Goal: Task Accomplishment & Management: Manage account settings

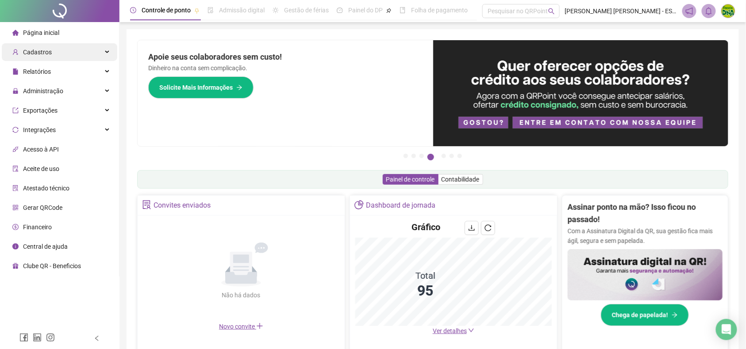
click at [40, 49] on span "Cadastros" at bounding box center [37, 52] width 29 height 7
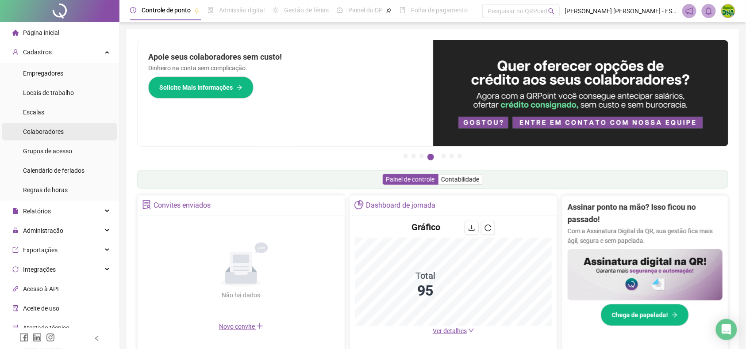
click at [53, 131] on span "Colaboradores" at bounding box center [43, 131] width 41 height 7
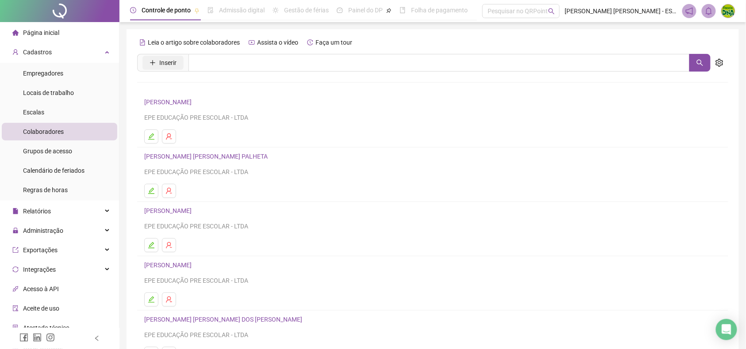
click at [168, 60] on span "Inserir" at bounding box center [167, 63] width 17 height 10
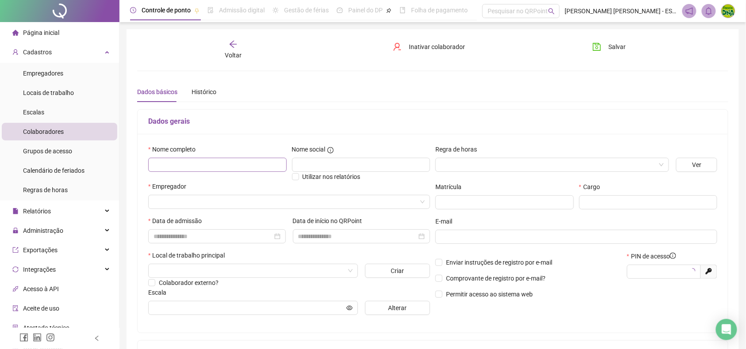
type input "*****"
click at [173, 169] on input "text" at bounding box center [217, 165] width 138 height 14
click at [184, 163] on input "*****" at bounding box center [217, 165] width 138 height 14
type input "**********"
click at [544, 158] on div at bounding box center [552, 165] width 234 height 14
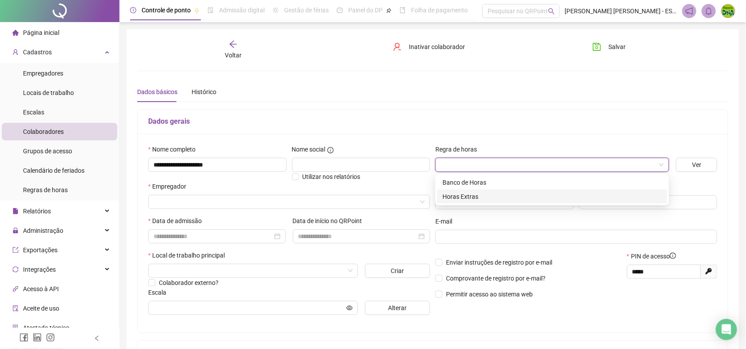
click at [499, 191] on div "Horas Extras" at bounding box center [552, 197] width 230 height 14
click at [258, 201] on input "search" at bounding box center [284, 202] width 263 height 13
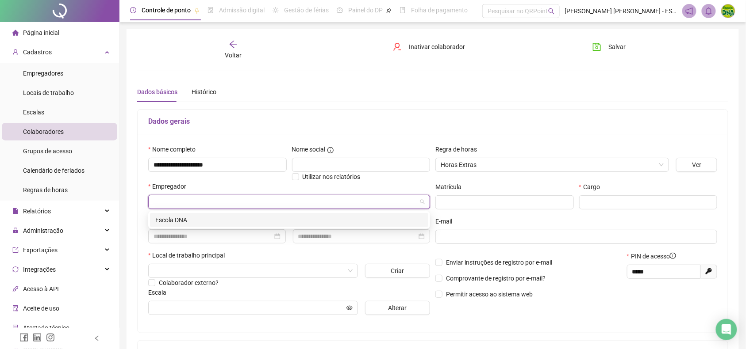
click at [181, 220] on div "Escola DNA" at bounding box center [289, 220] width 268 height 10
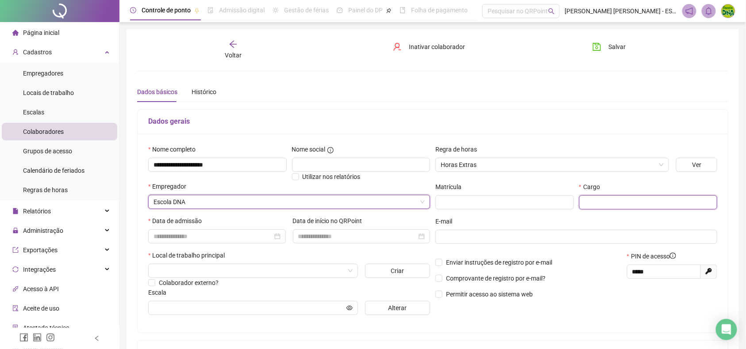
click at [621, 208] on input "text" at bounding box center [648, 203] width 138 height 14
type input "**********"
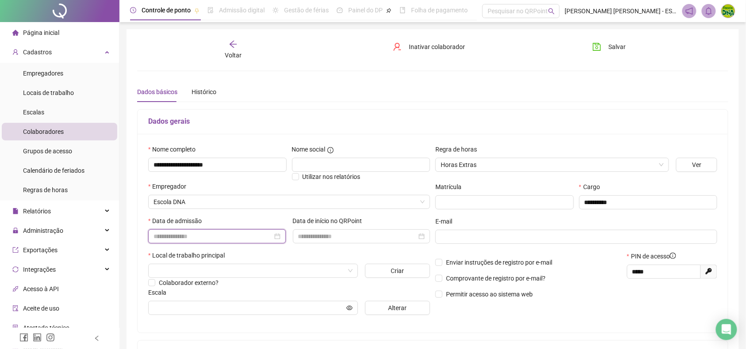
click at [197, 235] on input at bounding box center [212, 237] width 119 height 10
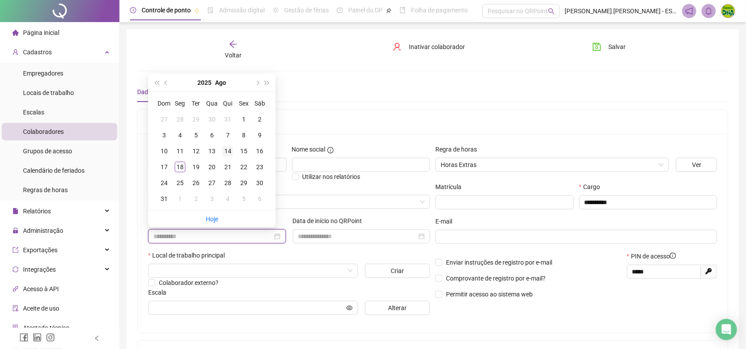
type input "**********"
click at [230, 151] on div "14" at bounding box center [228, 151] width 11 height 11
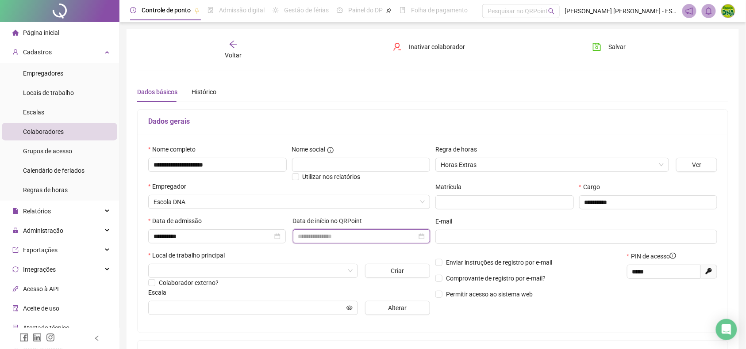
click at [344, 241] on input at bounding box center [357, 237] width 119 height 10
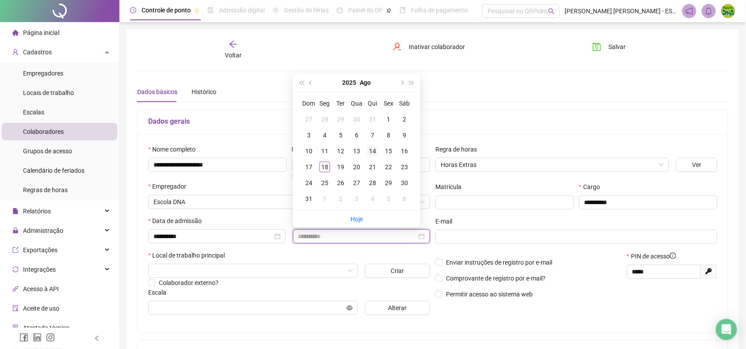
type input "**********"
click at [367, 144] on td "14" at bounding box center [372, 151] width 16 height 16
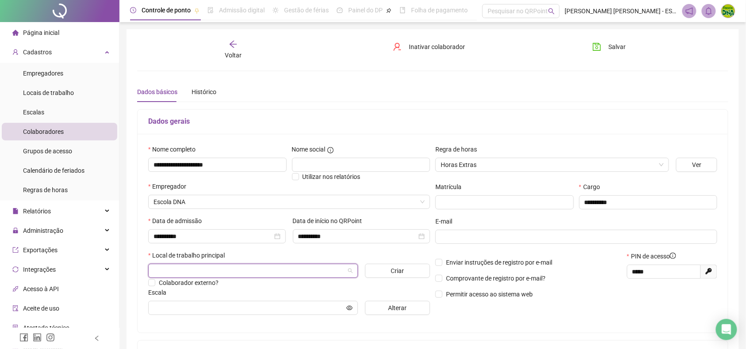
click at [167, 270] on input "search" at bounding box center [248, 271] width 191 height 13
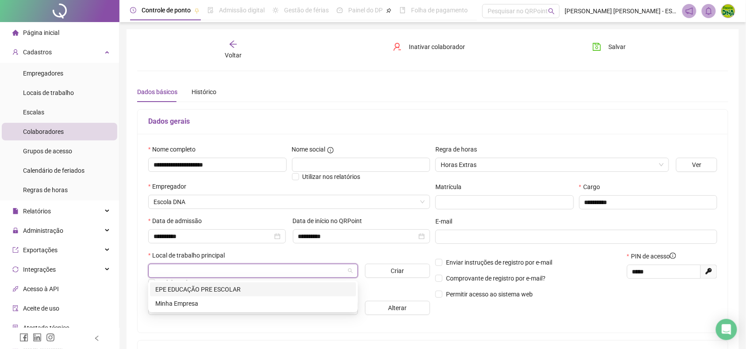
click at [167, 283] on div "EPE EDUCAÇÃO PRE ESCOLAR" at bounding box center [253, 290] width 206 height 14
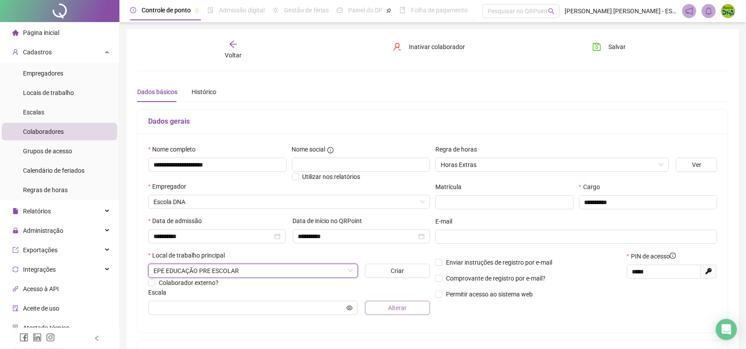
click at [396, 307] on span "Alterar" at bounding box center [397, 308] width 19 height 10
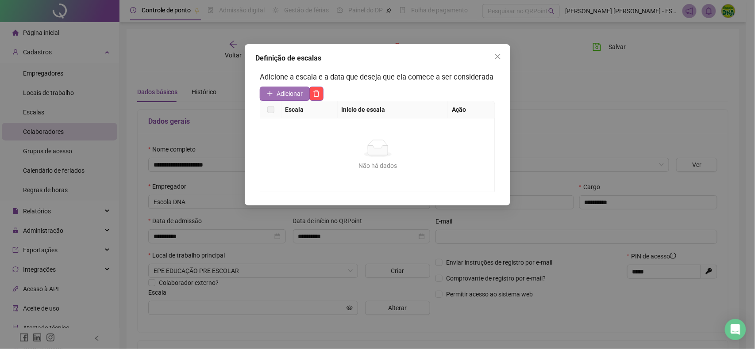
click at [266, 89] on button "Adicionar" at bounding box center [285, 94] width 50 height 14
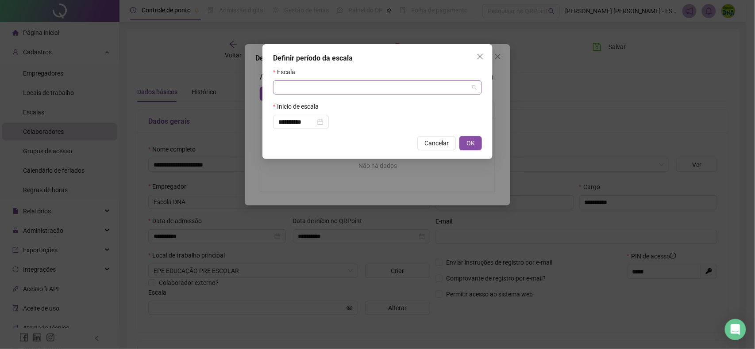
click at [295, 84] on input "search" at bounding box center [373, 87] width 190 height 13
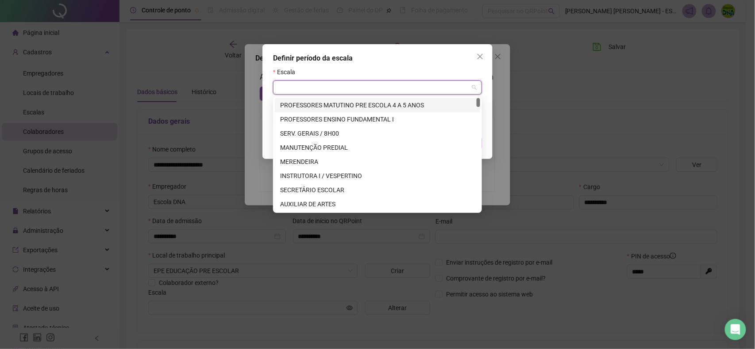
click at [295, 84] on input "search" at bounding box center [373, 87] width 190 height 13
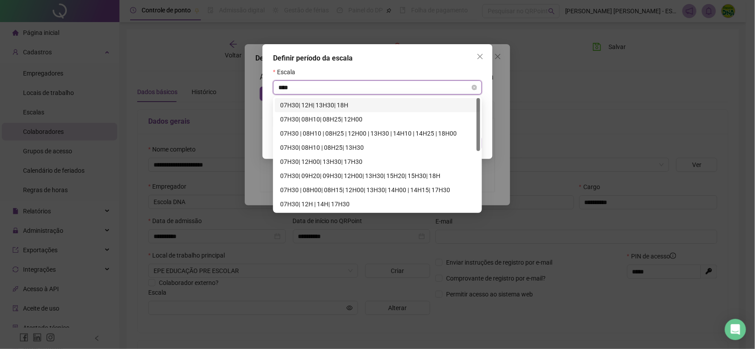
type input "*****"
click at [323, 151] on div "07H30| 08H10 | 08H25| 13H30" at bounding box center [377, 148] width 195 height 10
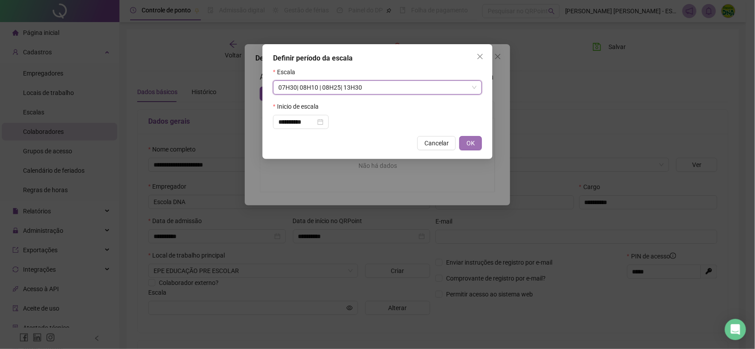
drag, startPoint x: 476, startPoint y: 131, endPoint x: 478, endPoint y: 137, distance: 5.9
click at [478, 131] on div "**********" at bounding box center [377, 101] width 230 height 115
click at [476, 143] on button "OK" at bounding box center [470, 143] width 23 height 14
type input "**********"
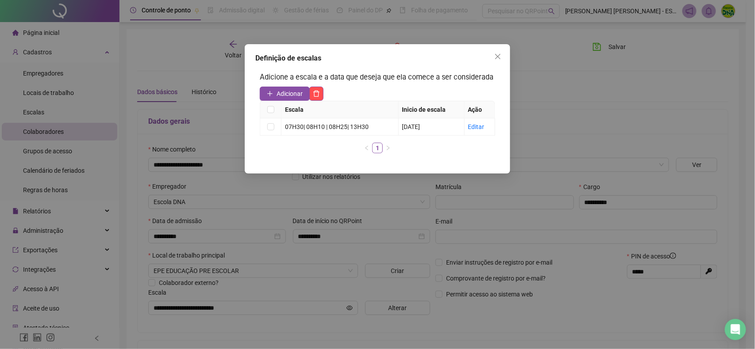
click at [496, 55] on icon "close" at bounding box center [497, 56] width 7 height 7
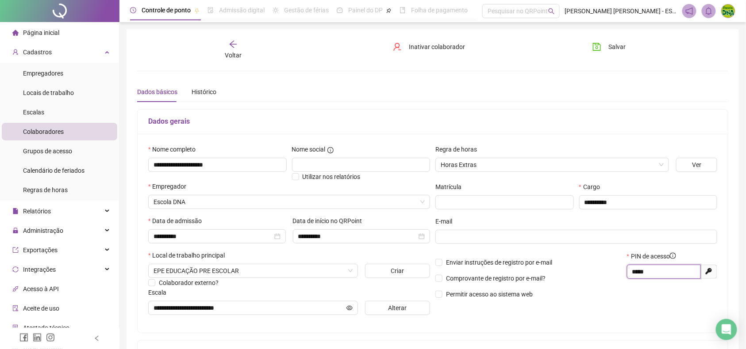
drag, startPoint x: 683, startPoint y: 269, endPoint x: 586, endPoint y: 269, distance: 97.3
click at [586, 269] on div "Enviar instruções de registro por e-mail Comprovante de registro por e-mail? Pe…" at bounding box center [576, 279] width 287 height 54
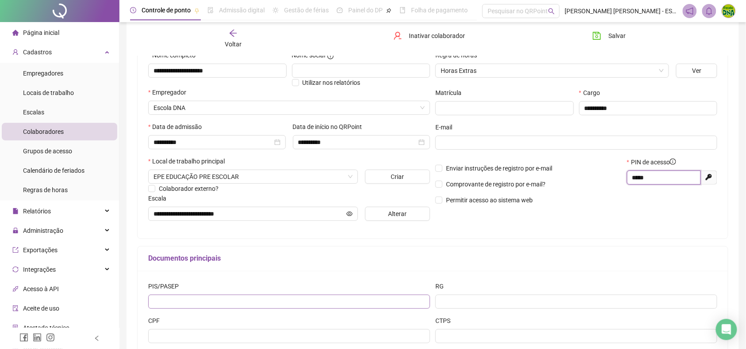
scroll to position [157, 0]
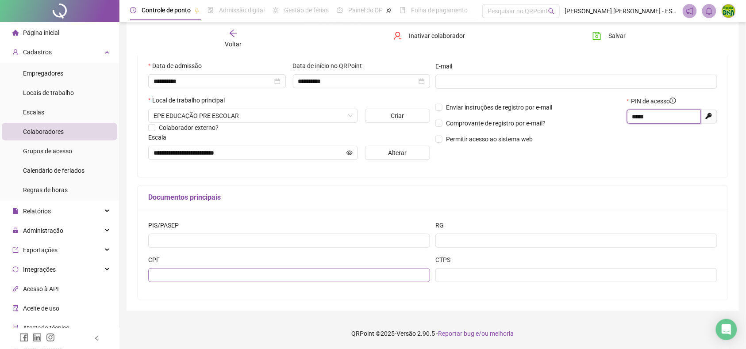
type input "*****"
click at [213, 276] on input "text" at bounding box center [289, 276] width 282 height 14
type input "**********"
click at [620, 38] on span "Salvar" at bounding box center [616, 36] width 17 height 10
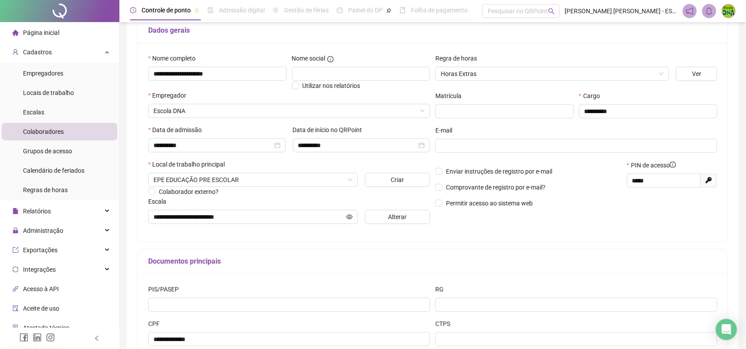
scroll to position [0, 0]
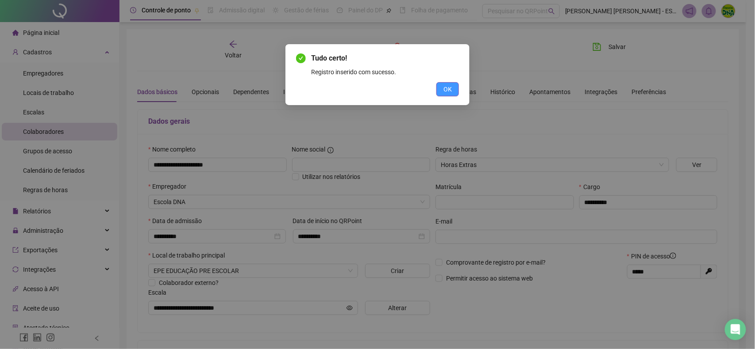
click at [440, 85] on button "OK" at bounding box center [447, 89] width 23 height 14
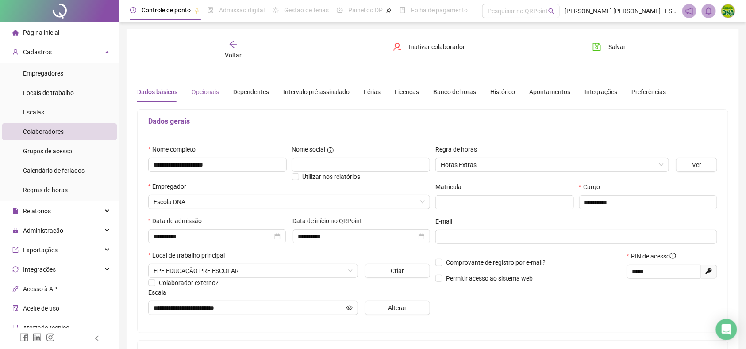
click at [215, 84] on div "Opcionais" at bounding box center [205, 92] width 27 height 20
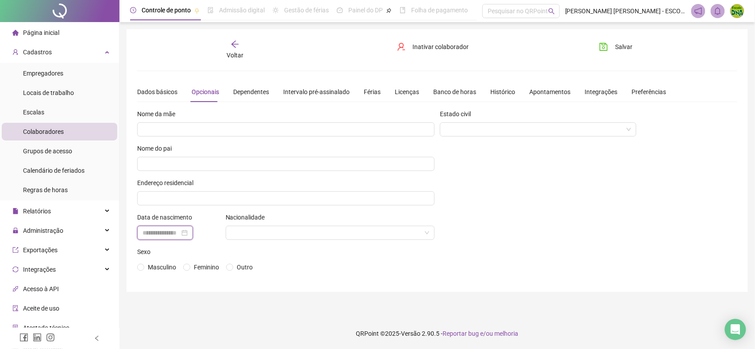
click at [176, 232] on input at bounding box center [160, 233] width 37 height 10
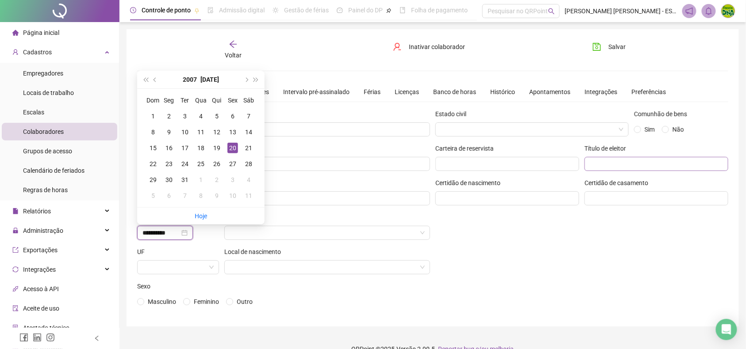
type input "**********"
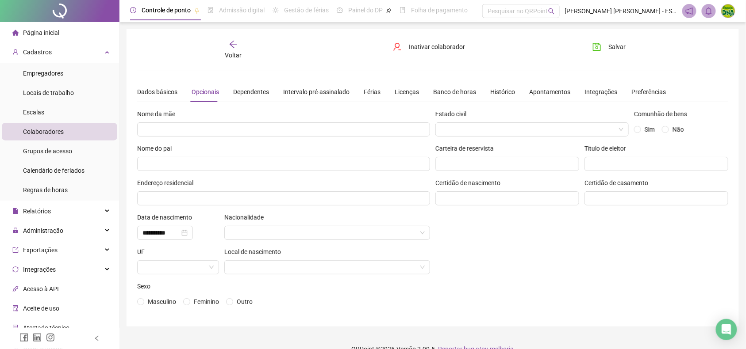
drag, startPoint x: 618, startPoint y: 45, endPoint x: 473, endPoint y: 46, distance: 145.1
click at [618, 45] on span "Salvar" at bounding box center [616, 47] width 17 height 10
click at [226, 41] on div "Voltar" at bounding box center [233, 50] width 92 height 20
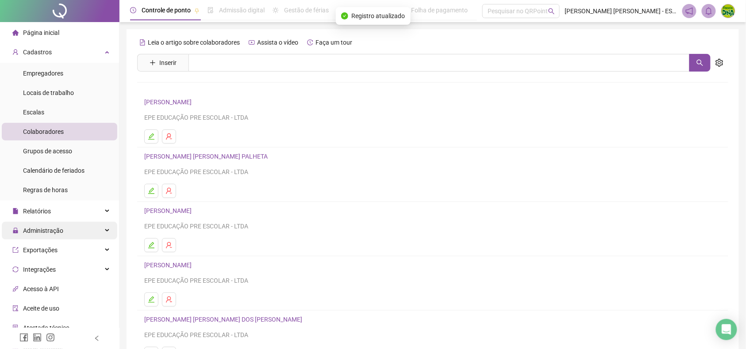
click at [41, 232] on span "Administração" at bounding box center [43, 230] width 40 height 7
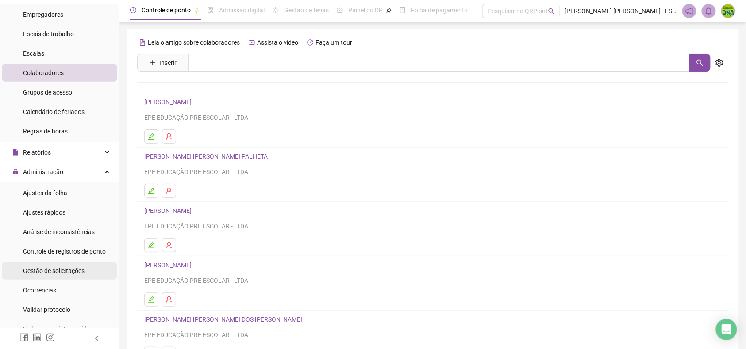
click at [34, 274] on span "Gestão de solicitações" at bounding box center [53, 271] width 61 height 7
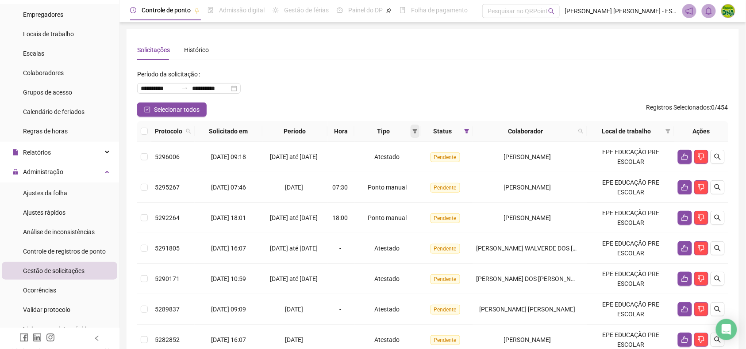
click at [417, 130] on icon "filter" at bounding box center [415, 131] width 5 height 4
click at [391, 146] on span "Ponto manual" at bounding box center [395, 148] width 39 height 7
click at [411, 195] on span "OK" at bounding box center [410, 195] width 8 height 10
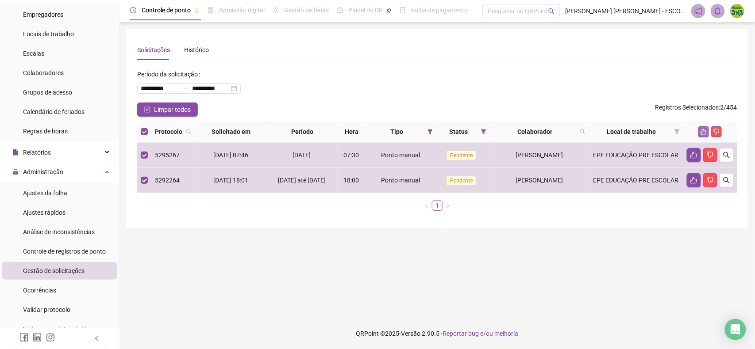
click at [704, 130] on icon "like" at bounding box center [704, 132] width 6 height 6
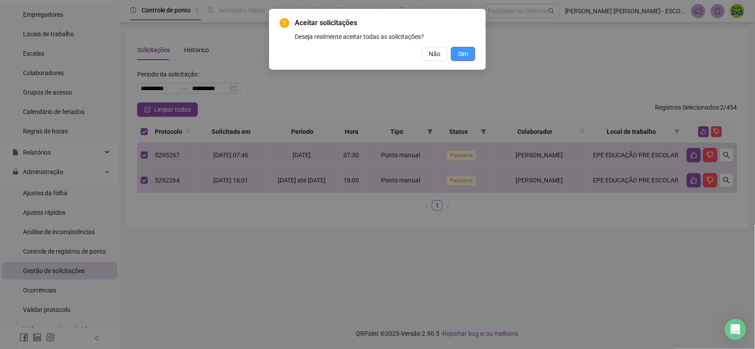
click at [473, 59] on button "Sim" at bounding box center [463, 54] width 24 height 14
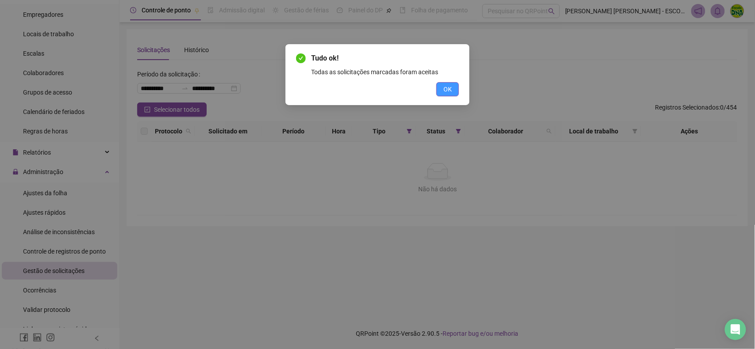
click at [453, 95] on button "OK" at bounding box center [447, 89] width 23 height 14
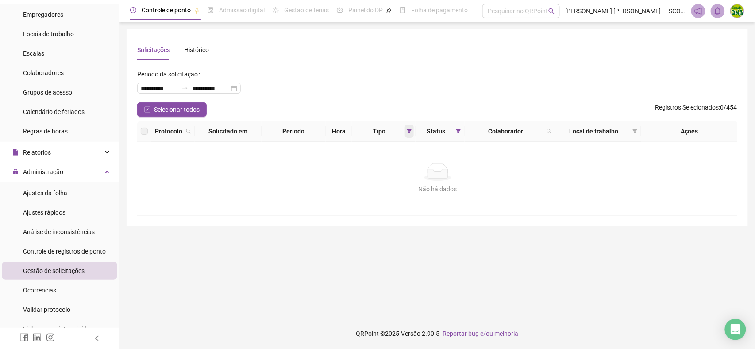
click at [410, 131] on icon "filter" at bounding box center [409, 131] width 5 height 5
click at [367, 194] on span "Resetar" at bounding box center [367, 195] width 21 height 10
click at [406, 194] on span "OK" at bounding box center [402, 195] width 8 height 10
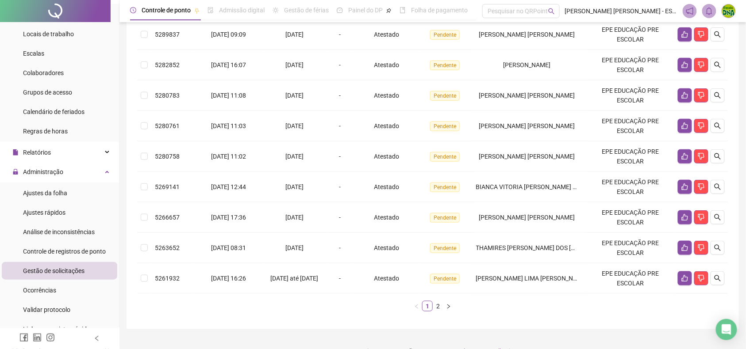
scroll to position [234, 0]
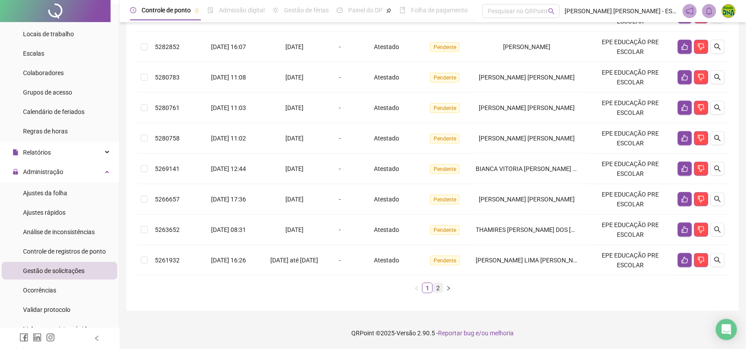
click at [437, 290] on link "2" at bounding box center [438, 289] width 10 height 10
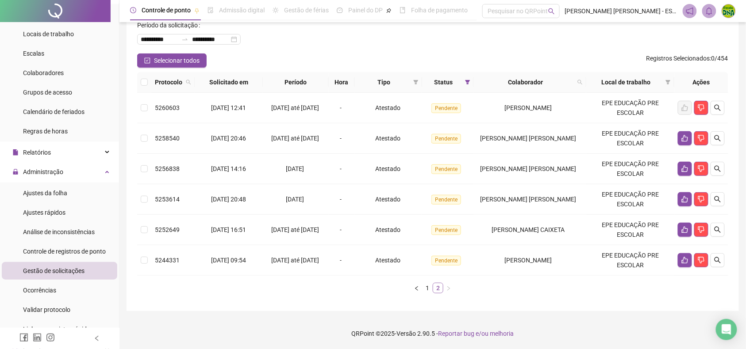
scroll to position [50, 0]
click at [429, 287] on link "1" at bounding box center [427, 289] width 10 height 10
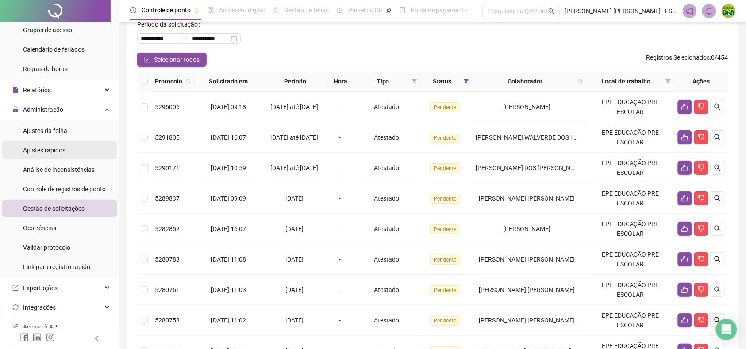
scroll to position [177, 0]
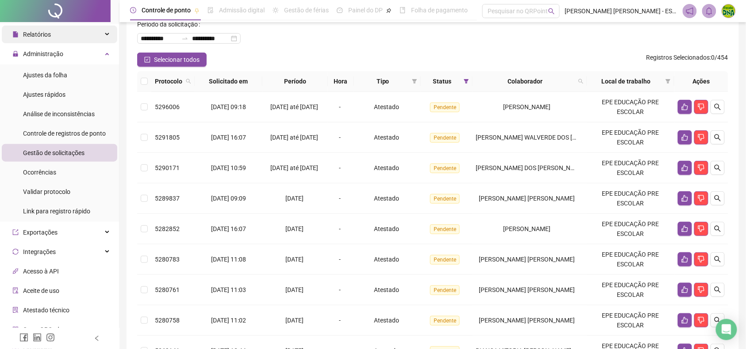
click at [49, 32] on span "Relatórios" at bounding box center [37, 34] width 28 height 7
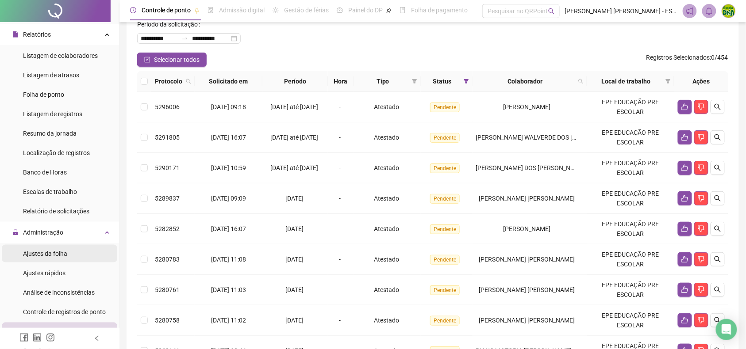
click at [48, 253] on span "Ajustes da folha" at bounding box center [45, 253] width 44 height 7
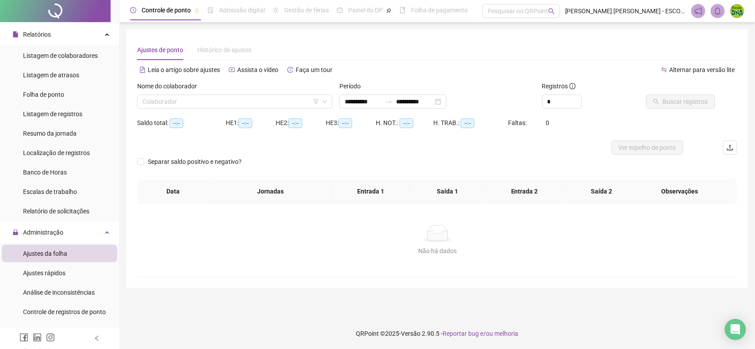
type input "**********"
click at [230, 100] on input "search" at bounding box center [230, 101] width 176 height 13
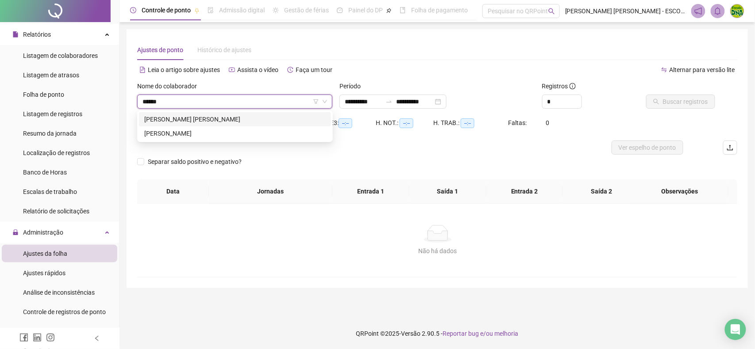
type input "*******"
click at [241, 119] on div "[PERSON_NAME] [PERSON_NAME]" at bounding box center [234, 120] width 181 height 10
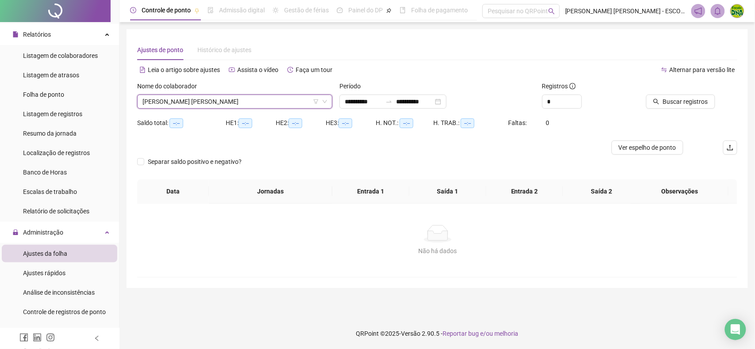
click at [242, 99] on span "[PERSON_NAME] [PERSON_NAME]" at bounding box center [234, 101] width 184 height 13
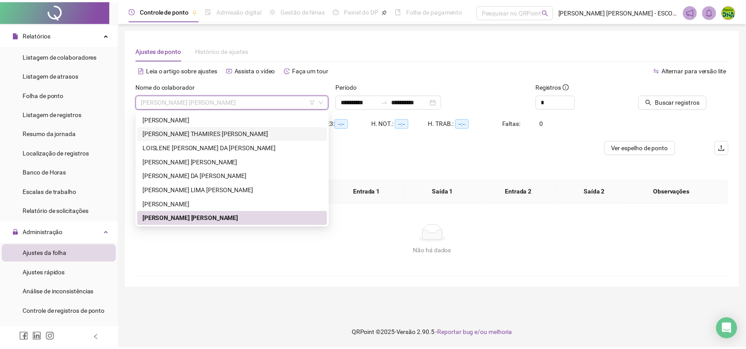
scroll to position [894, 0]
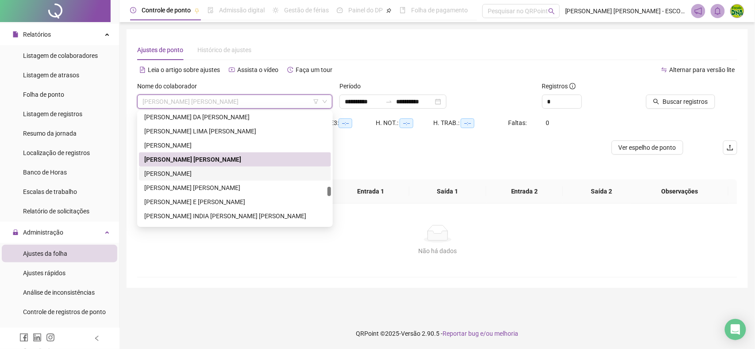
click at [215, 177] on div "[PERSON_NAME]" at bounding box center [234, 174] width 181 height 10
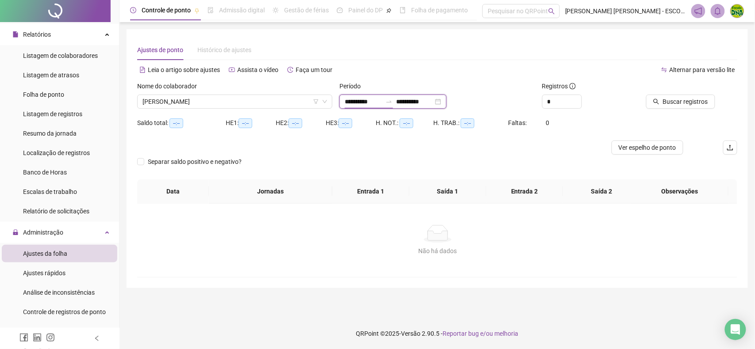
click at [377, 97] on input "**********" at bounding box center [363, 102] width 37 height 10
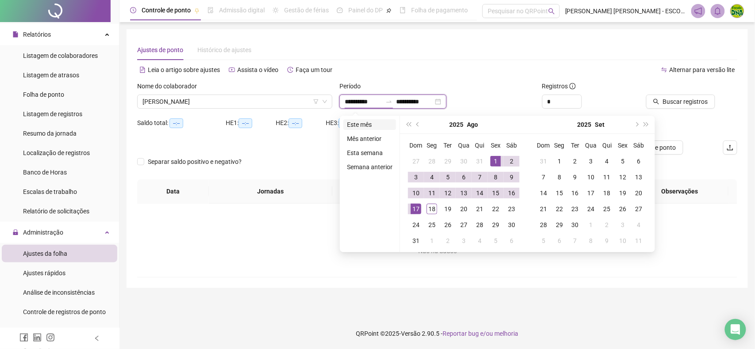
type input "**********"
click at [368, 128] on li "Este mês" at bounding box center [369, 124] width 53 height 11
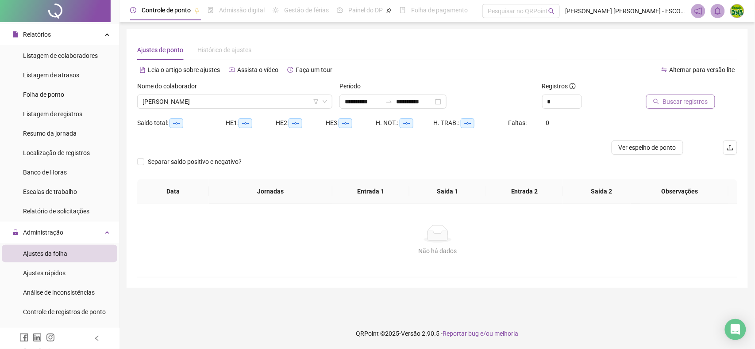
click at [674, 99] on span "Buscar registros" at bounding box center [685, 102] width 45 height 10
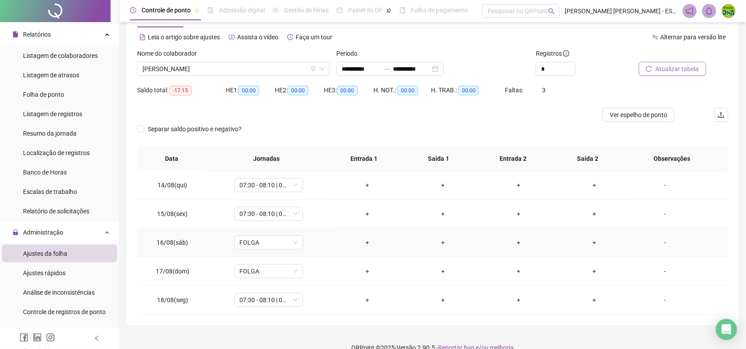
scroll to position [48, 0]
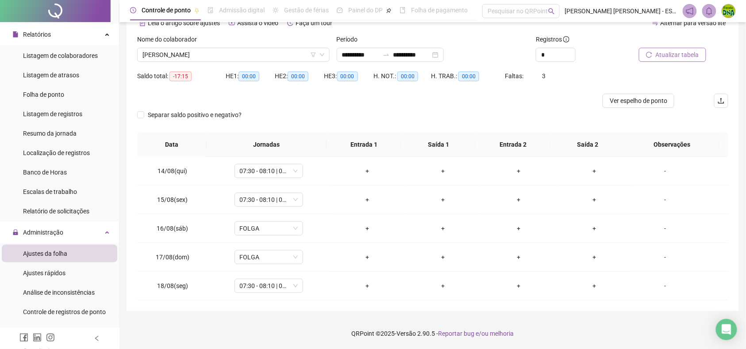
click at [679, 52] on span "Atualizar tabela" at bounding box center [677, 55] width 43 height 10
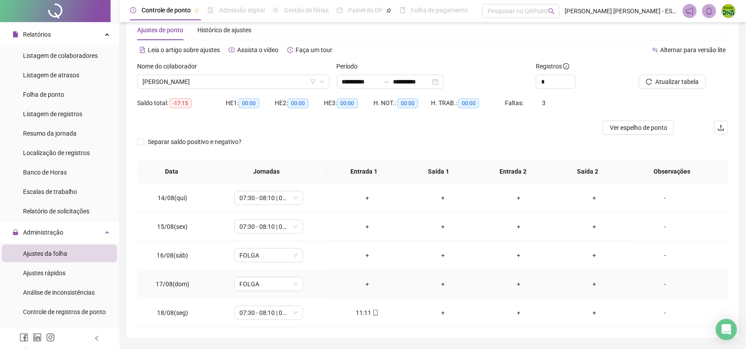
click at [374, 282] on tbody "14/08(qui) 07:30 - 08:10 | 08:25 - 13:30 + + + + - 15/08(sex) 07:30 - 08:10 | 0…" at bounding box center [432, 256] width 591 height 144
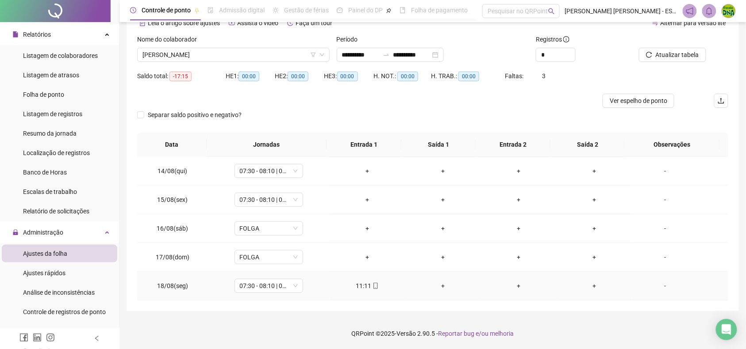
click at [373, 280] on td "11:11" at bounding box center [368, 286] width 76 height 29
click at [373, 285] on div "11:11" at bounding box center [367, 286] width 61 height 10
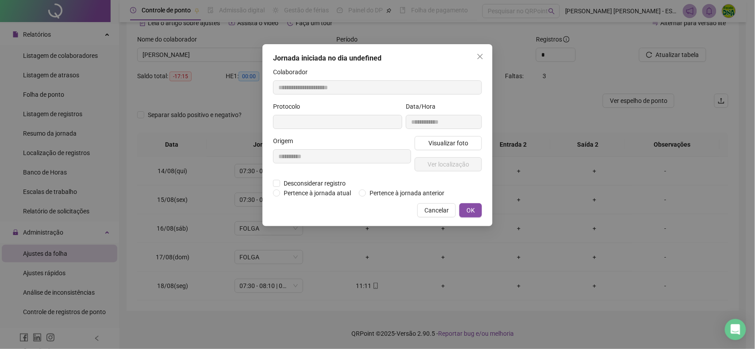
type input "**********"
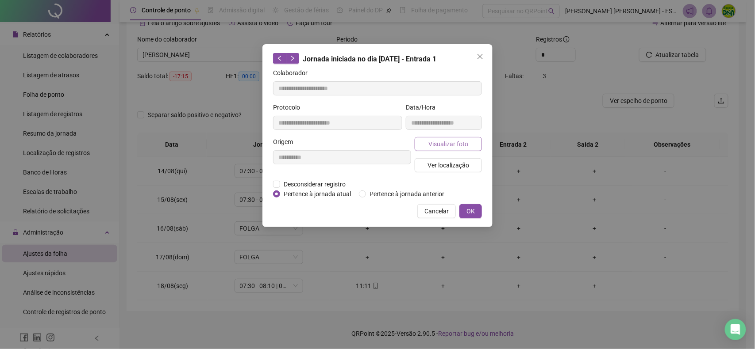
click at [429, 142] on button "Visualizar foto" at bounding box center [447, 144] width 67 height 14
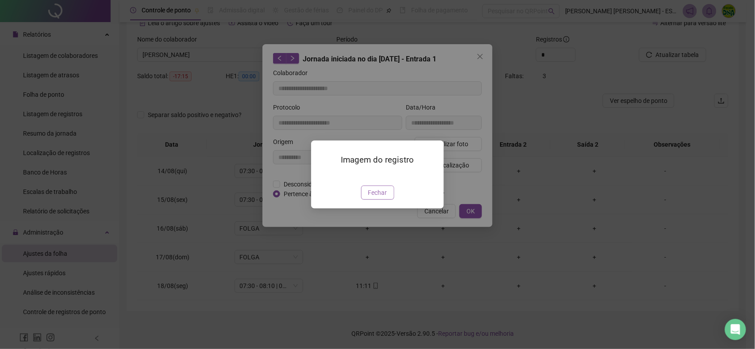
click at [372, 198] on span "Fechar" at bounding box center [377, 193] width 19 height 10
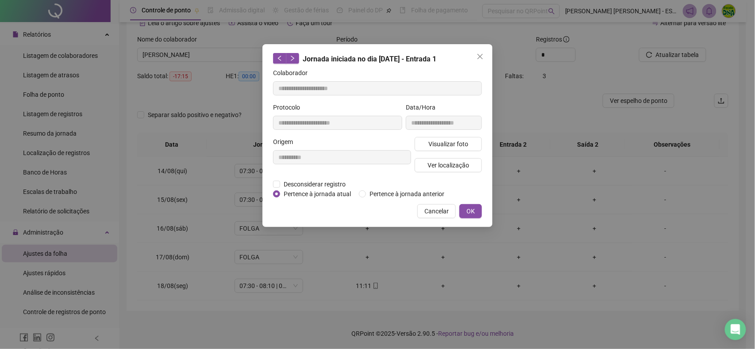
click at [435, 215] on span "Cancelar" at bounding box center [436, 212] width 24 height 10
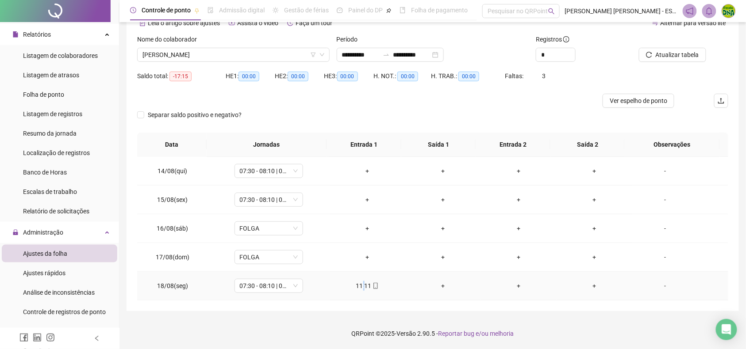
drag, startPoint x: 359, startPoint y: 288, endPoint x: 360, endPoint y: 283, distance: 4.5
click at [361, 287] on div "11:11" at bounding box center [367, 286] width 61 height 10
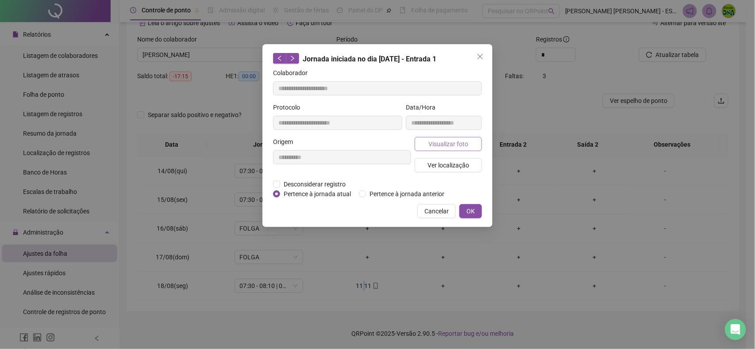
click at [424, 145] on button "Visualizar foto" at bounding box center [447, 144] width 67 height 14
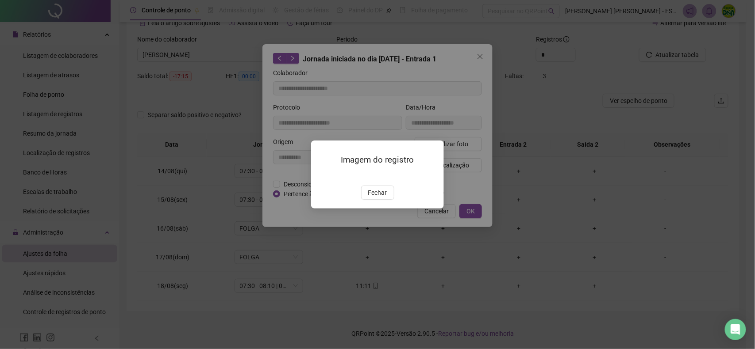
click at [377, 208] on div "Imagem do registro Fechar" at bounding box center [377, 175] width 133 height 68
click at [380, 198] on span "Fechar" at bounding box center [377, 193] width 19 height 10
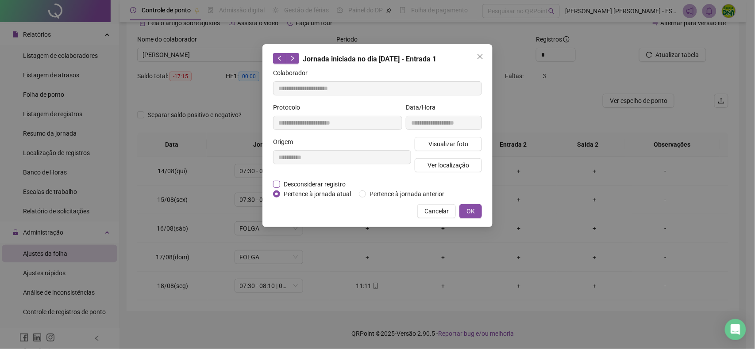
click at [280, 184] on span "Desconsiderar registro" at bounding box center [314, 185] width 69 height 10
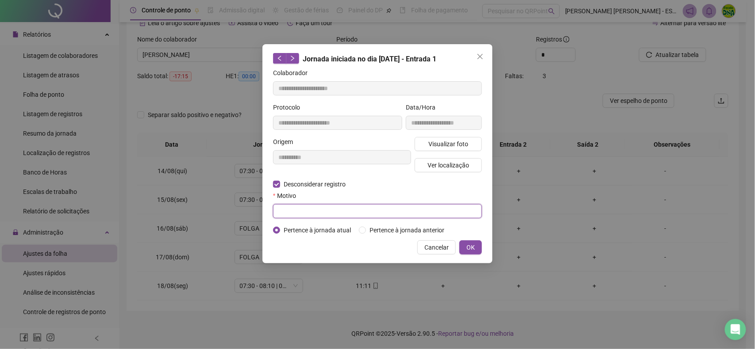
click at [311, 210] on input "text" at bounding box center [377, 211] width 209 height 14
type input "*"
type input "*****"
click at [474, 250] on span "OK" at bounding box center [470, 248] width 8 height 10
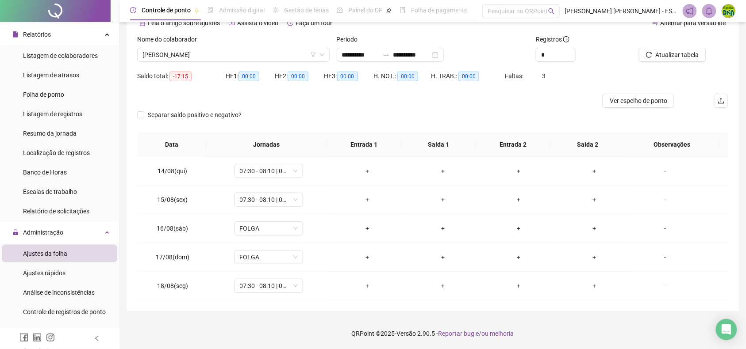
scroll to position [0, 0]
